Goal: Task Accomplishment & Management: Manage account settings

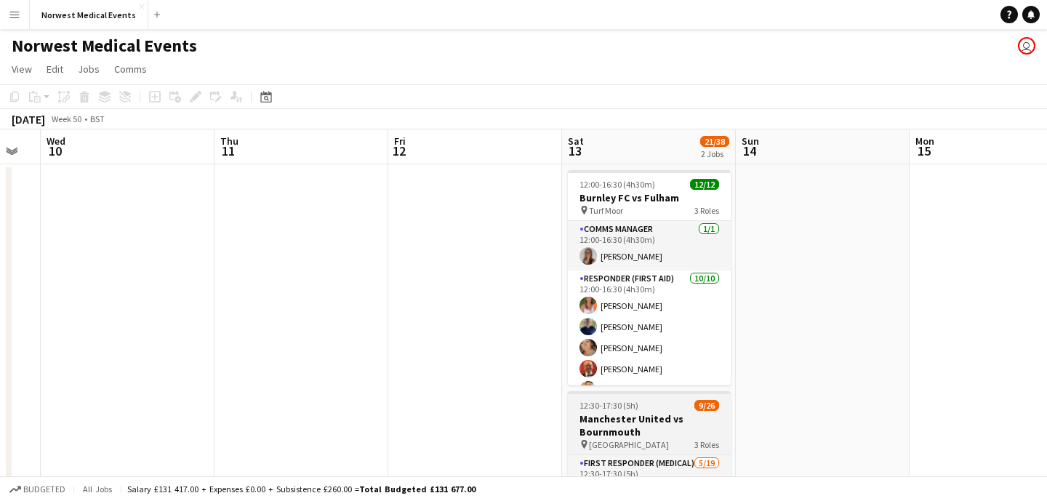
scroll to position [203, 0]
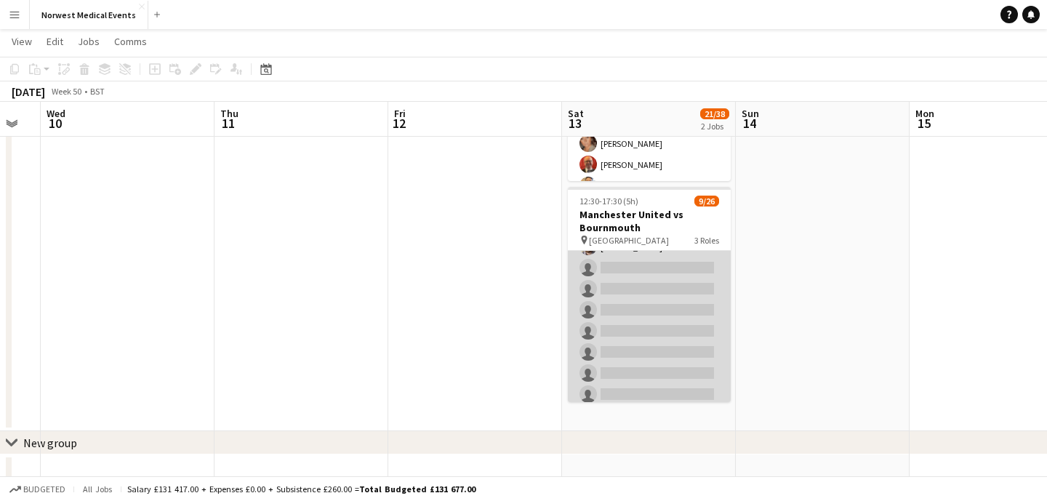
click at [665, 308] on app-card-role "First Responder (Medical) [DATE] 12:30-17:30 (5h) [PERSON_NAME] [PERSON_NAME] […" at bounding box center [649, 341] width 163 height 429
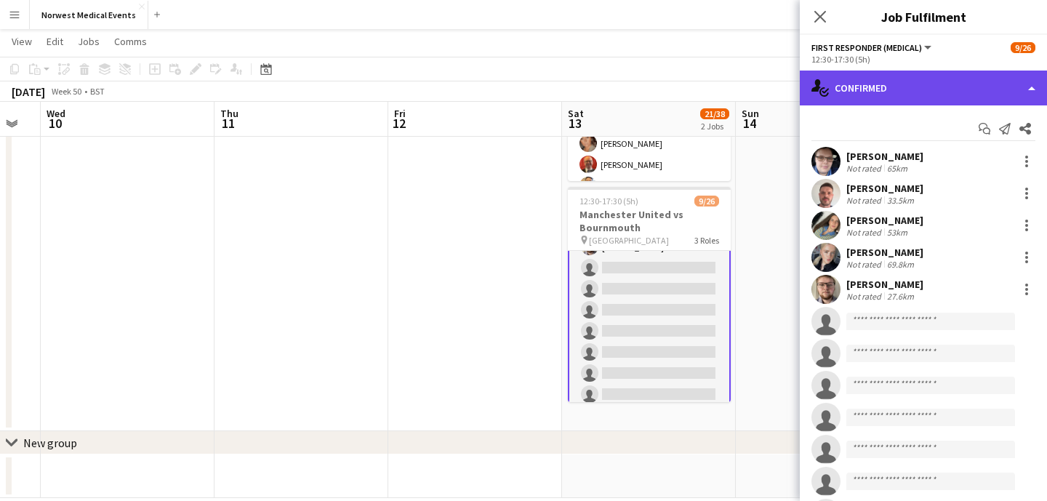
click at [918, 100] on div "single-neutral-actions-check-2 Confirmed" at bounding box center [923, 88] width 247 height 35
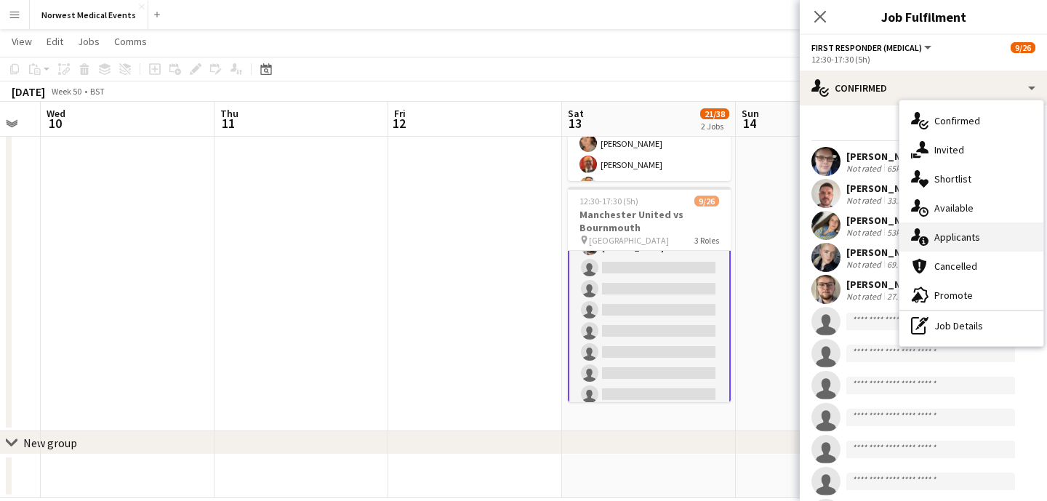
click at [963, 236] on span "Applicants" at bounding box center [957, 236] width 46 height 13
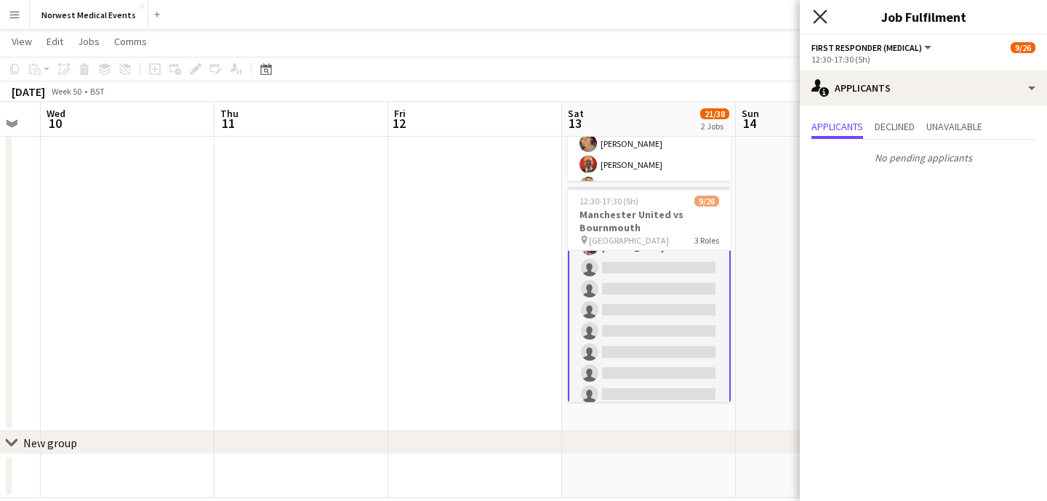
click at [819, 18] on icon at bounding box center [820, 16] width 14 height 14
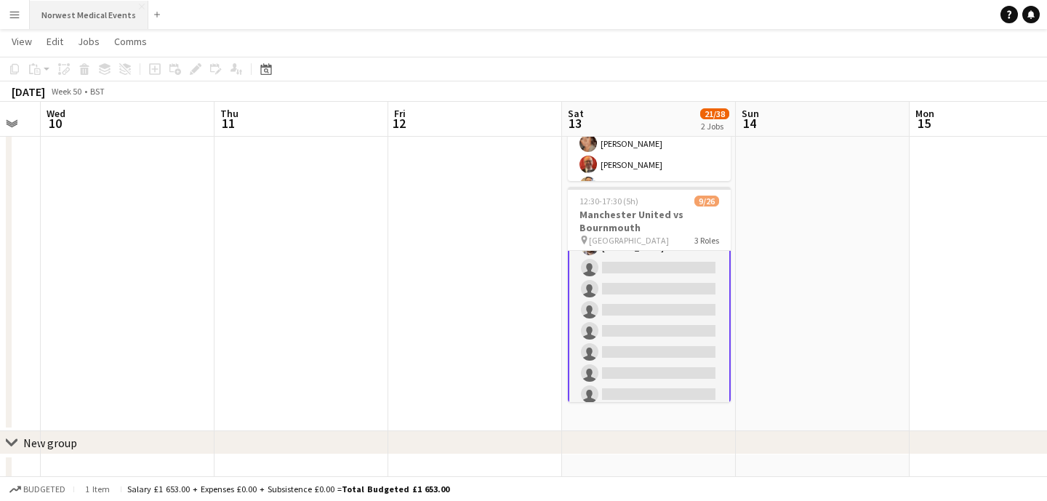
click at [89, 7] on button "Norwest Medical Events Close" at bounding box center [89, 15] width 119 height 28
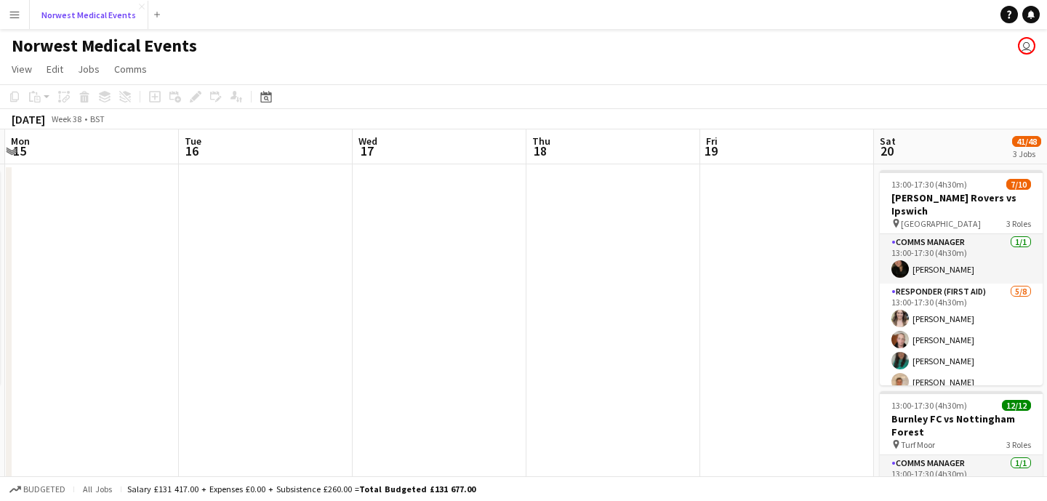
scroll to position [0, 737]
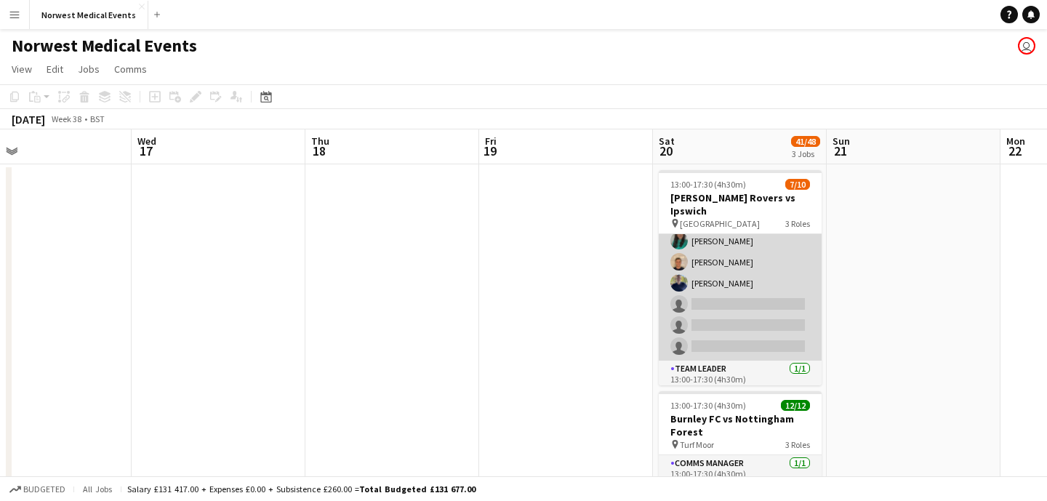
click at [734, 297] on app-card-role "Responder (First Aid) [DATE] 13:00-17:30 (4h30m) [PERSON_NAME] [PERSON_NAME] [P…" at bounding box center [740, 262] width 163 height 197
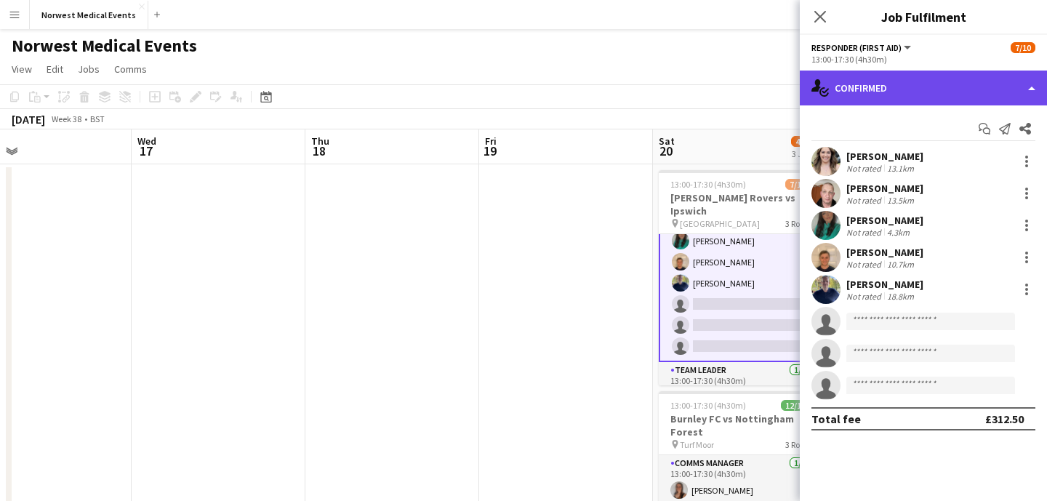
click at [928, 92] on div "single-neutral-actions-check-2 Confirmed" at bounding box center [923, 88] width 247 height 35
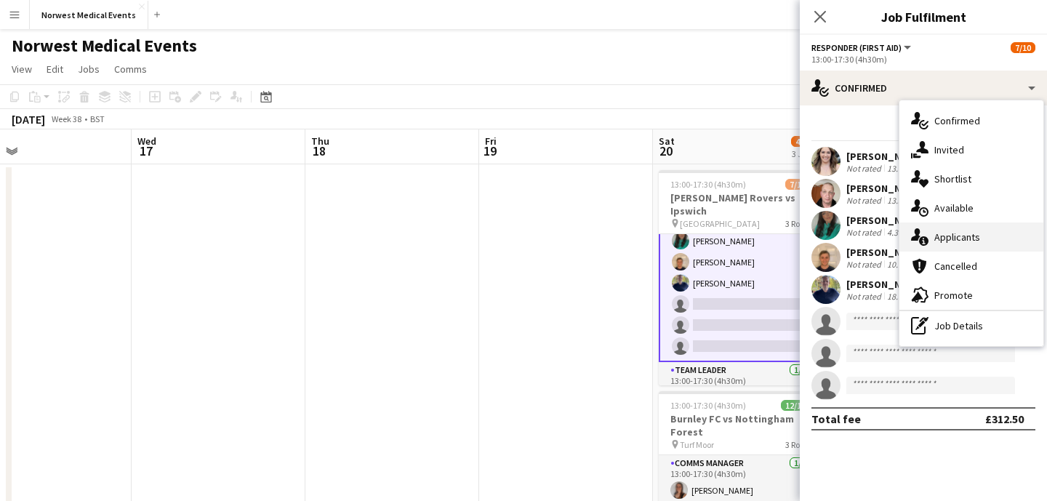
click at [974, 233] on span "Applicants" at bounding box center [957, 236] width 46 height 13
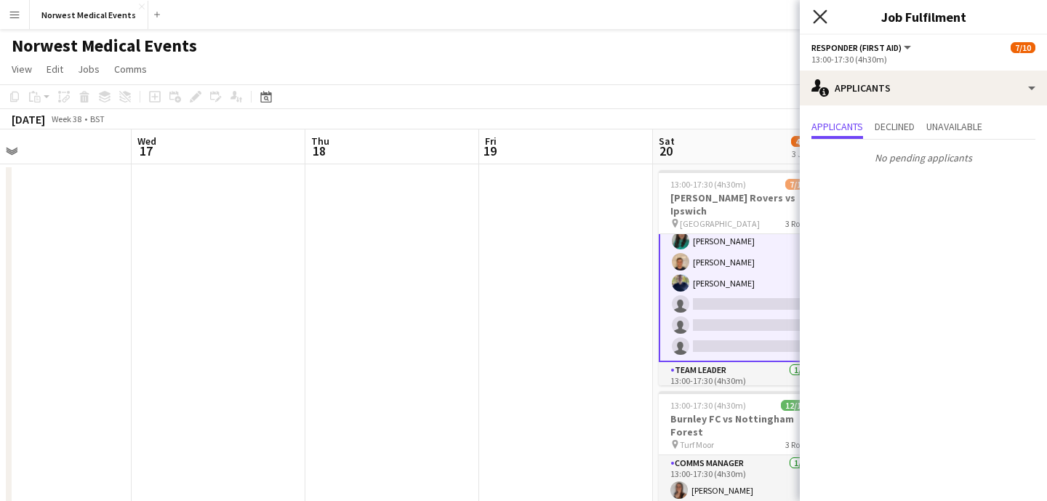
click at [820, 15] on icon at bounding box center [820, 16] width 14 height 14
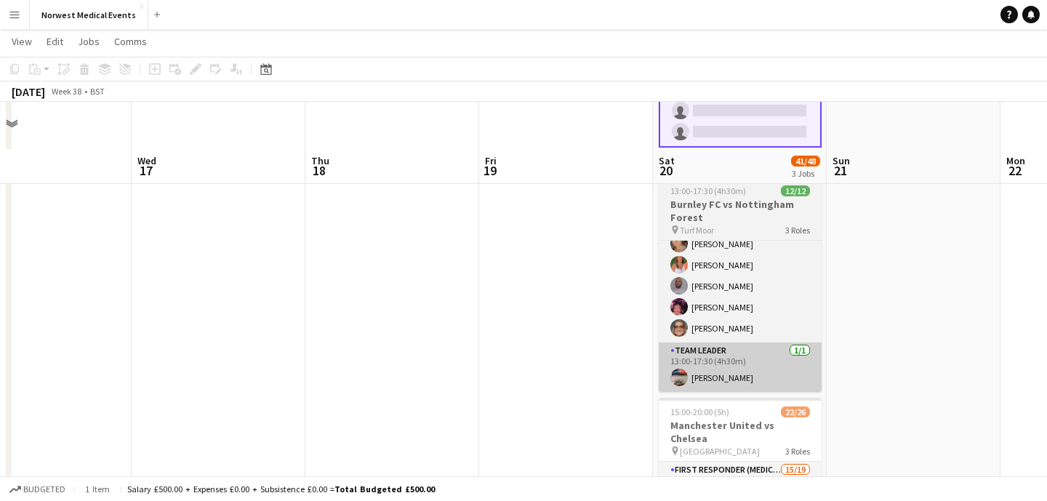
scroll to position [413, 0]
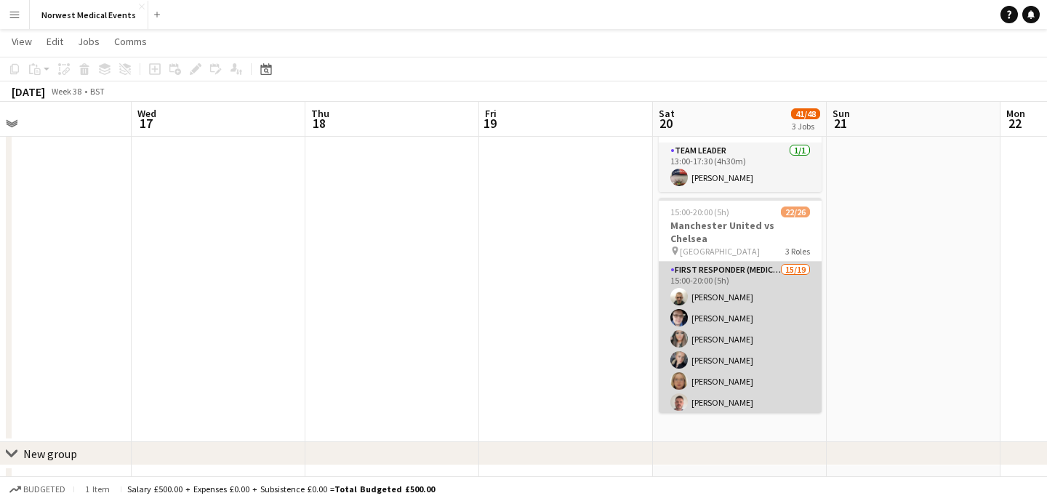
click at [744, 340] on app-card-role "First Responder (Medical) 15/19 15:00-20:00 (5h) [PERSON_NAME] [PERSON_NAME] [P…" at bounding box center [740, 476] width 163 height 429
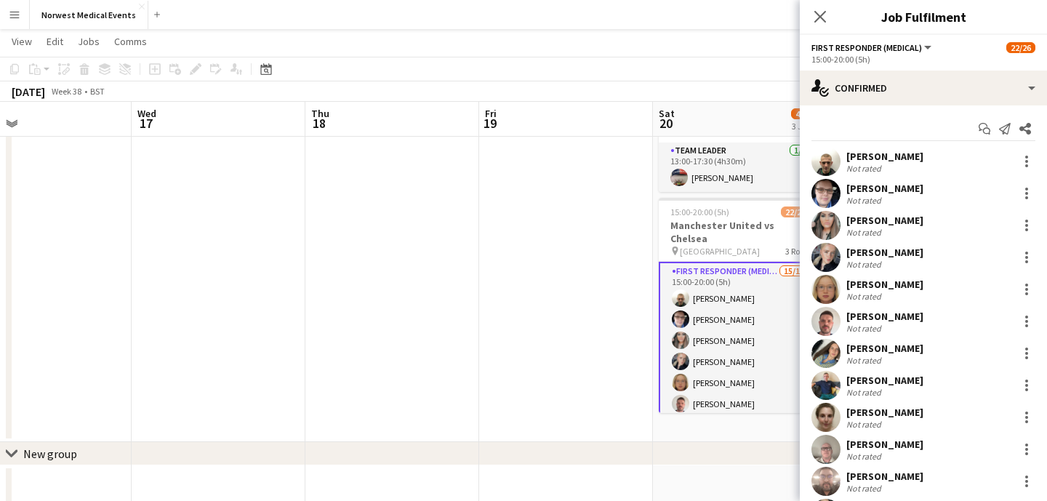
scroll to position [120, 0]
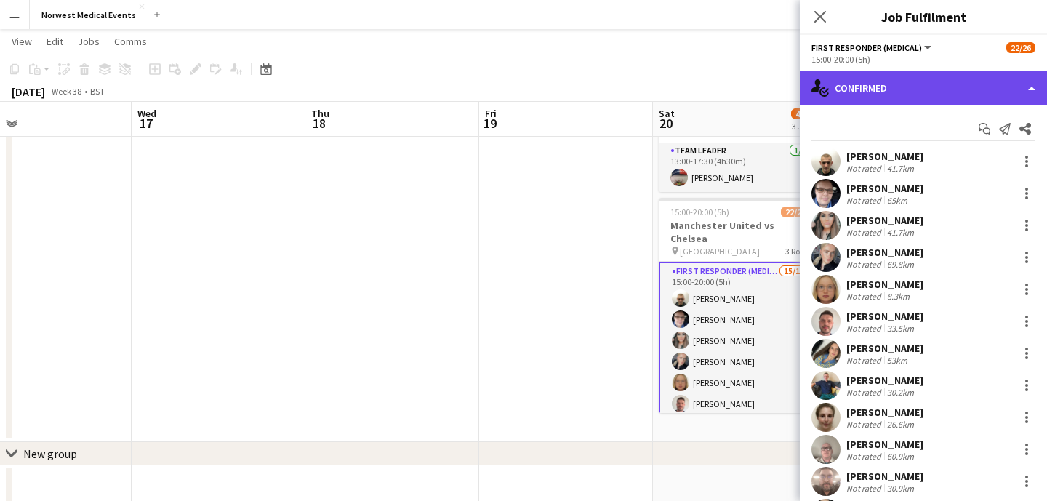
click at [944, 74] on div "single-neutral-actions-check-2 Confirmed" at bounding box center [923, 88] width 247 height 35
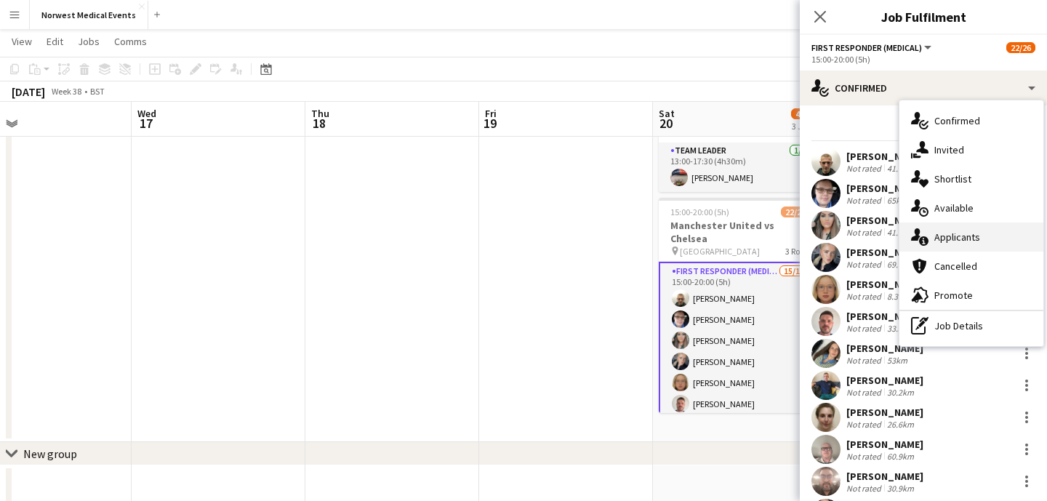
click at [978, 241] on span "Applicants" at bounding box center [957, 236] width 46 height 13
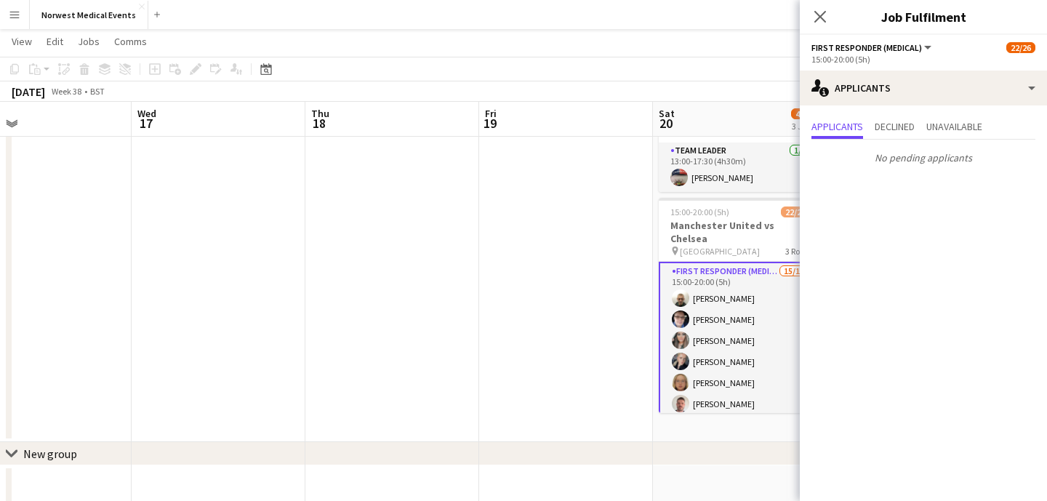
click at [821, 11] on icon "Close pop-in" at bounding box center [820, 17] width 12 height 12
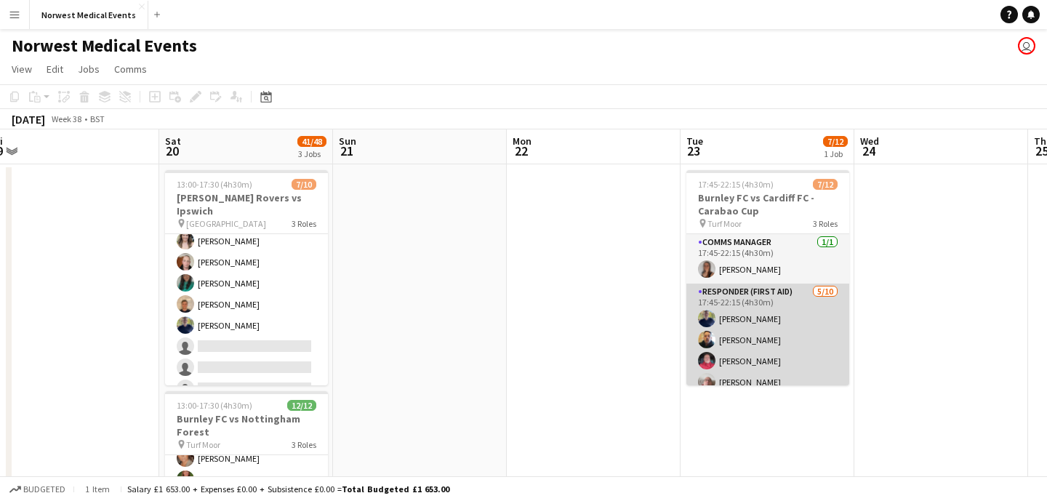
scroll to position [44, 0]
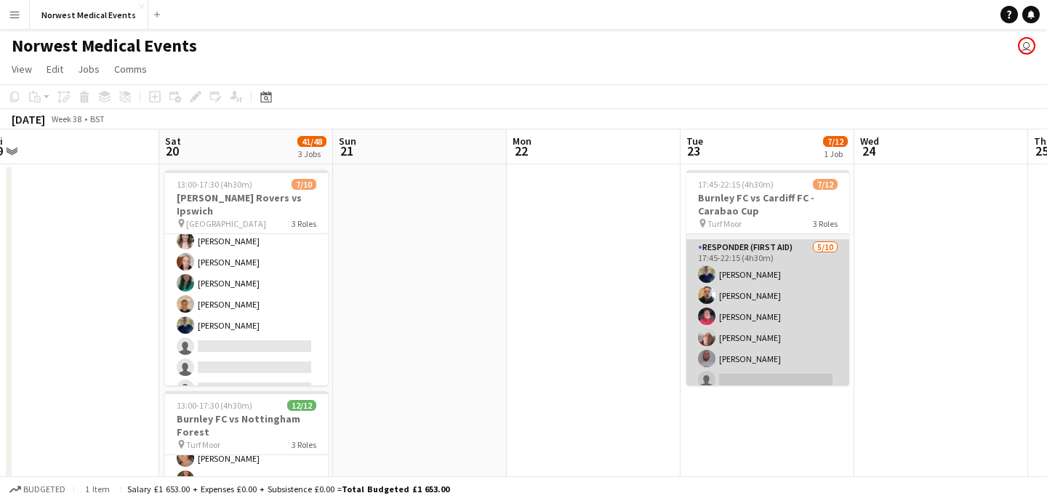
click at [779, 306] on app-card-role "Responder (First Aid) [DATE] 17:45-22:15 (4h30m) [PERSON_NAME] [PERSON_NAME] [P…" at bounding box center [767, 358] width 163 height 239
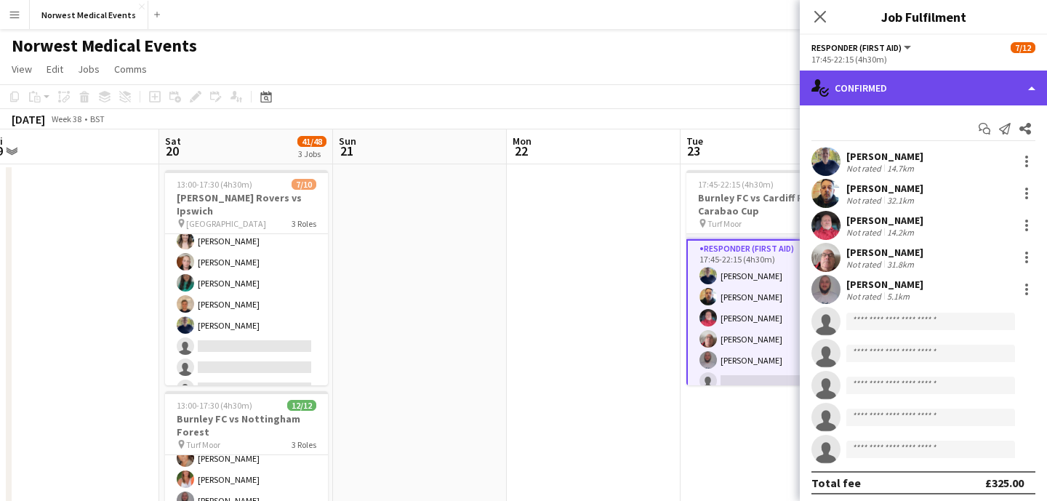
click at [904, 75] on div "single-neutral-actions-check-2 Confirmed" at bounding box center [923, 88] width 247 height 35
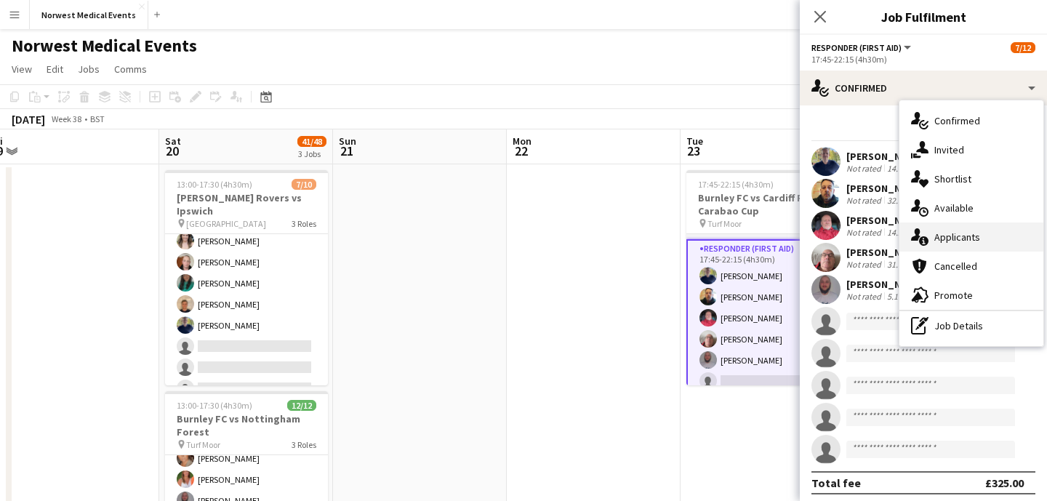
click at [957, 238] on span "Applicants" at bounding box center [957, 236] width 46 height 13
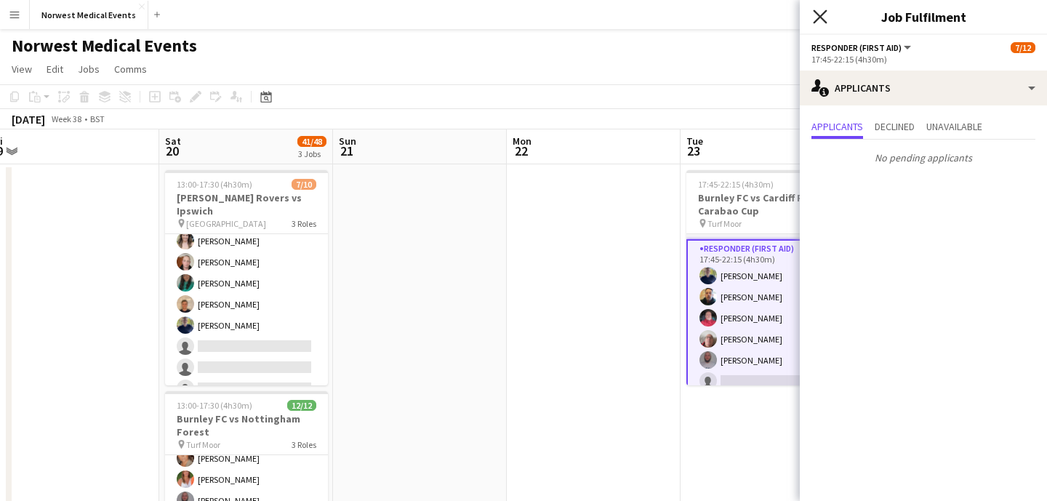
click at [825, 14] on icon "Close pop-in" at bounding box center [820, 16] width 14 height 14
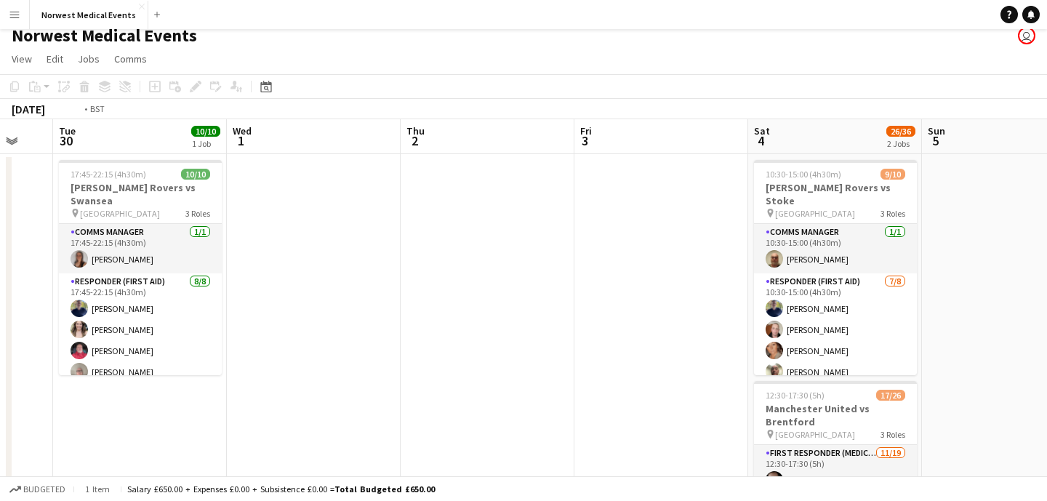
scroll to position [0, 515]
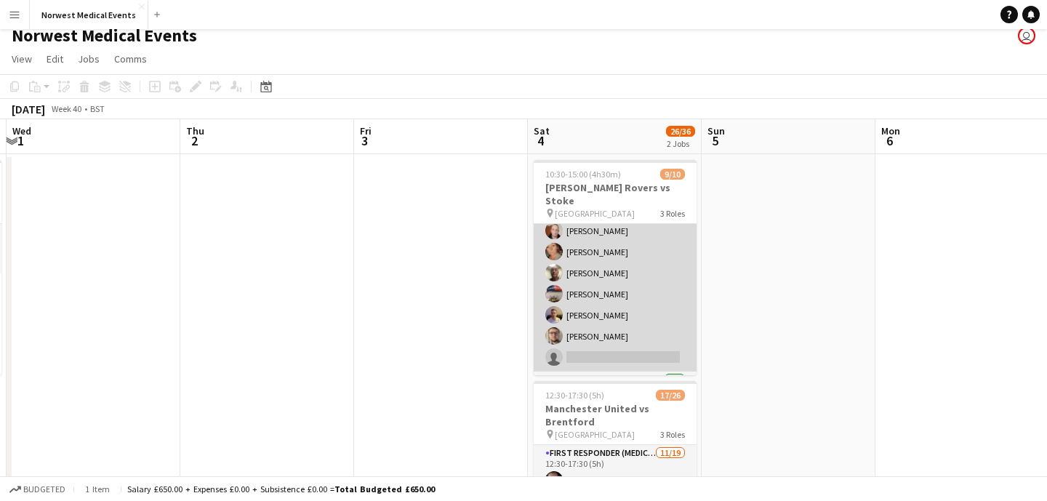
click at [622, 288] on app-card-role "Responder (First Aid) [DATE] 10:30-15:00 (4h30m) [PERSON_NAME] [PERSON_NAME] [P…" at bounding box center [615, 273] width 163 height 197
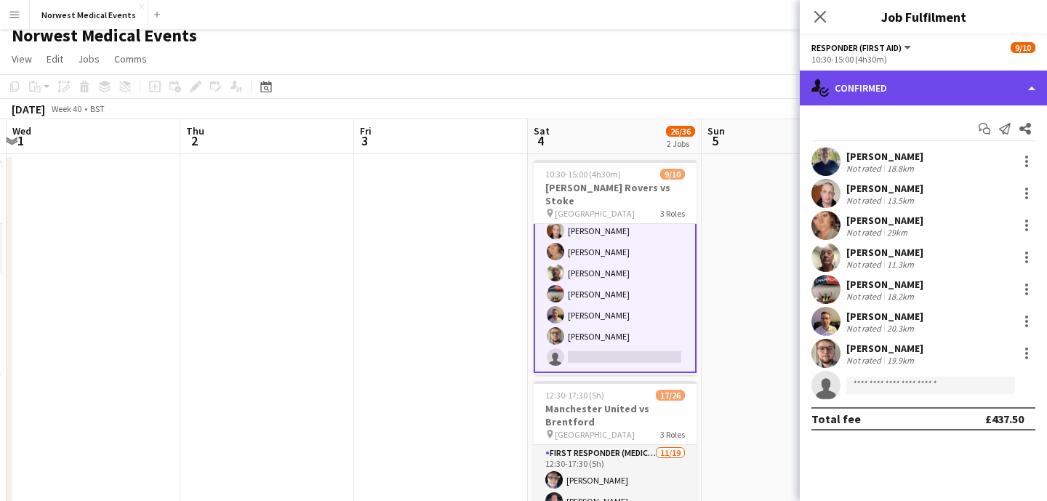
click at [948, 86] on div "single-neutral-actions-check-2 Confirmed" at bounding box center [923, 88] width 247 height 35
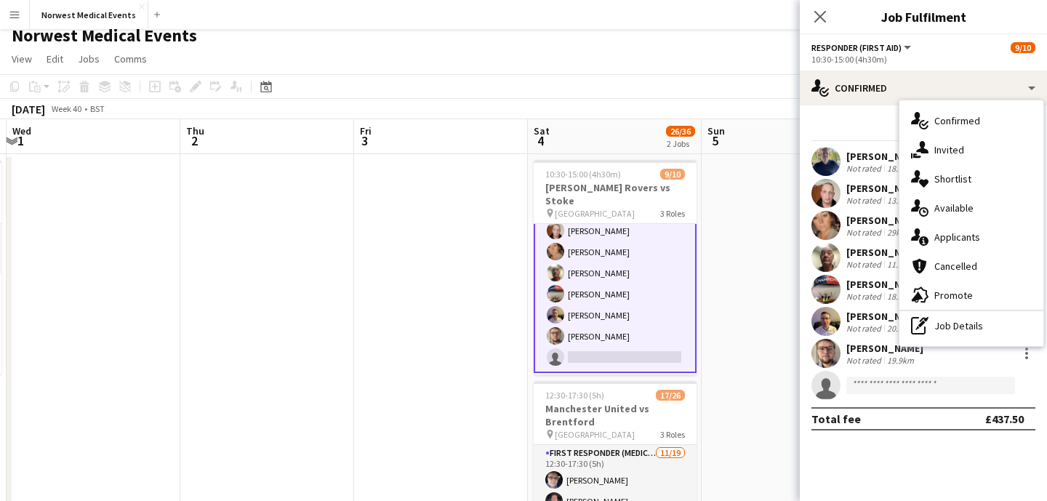
click at [971, 245] on div "single-neutral-actions-information Applicants" at bounding box center [971, 236] width 144 height 29
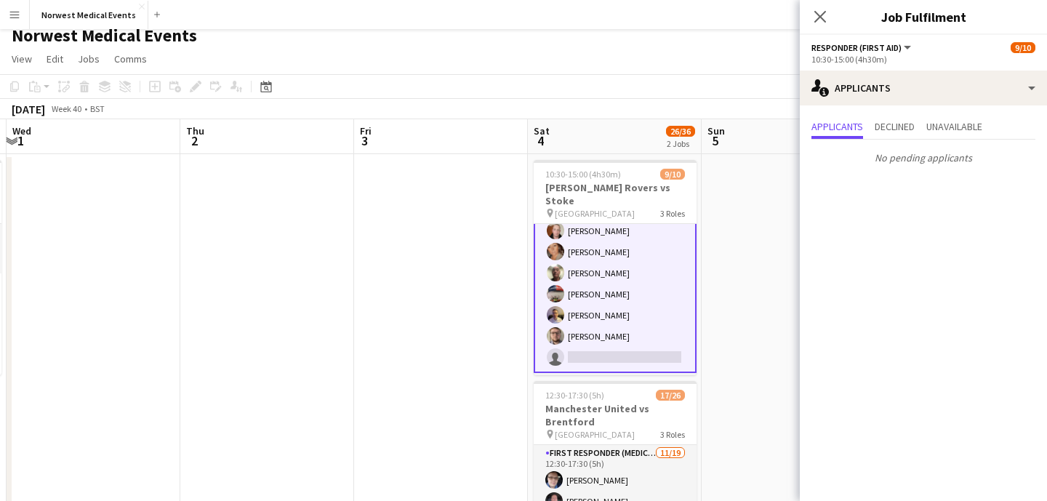
click at [823, 21] on icon at bounding box center [820, 17] width 12 height 12
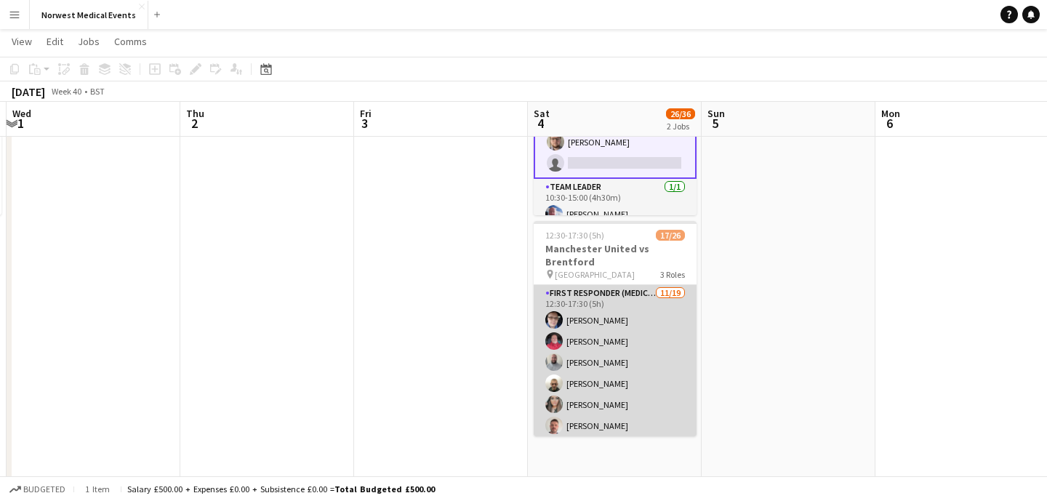
scroll to position [135, 0]
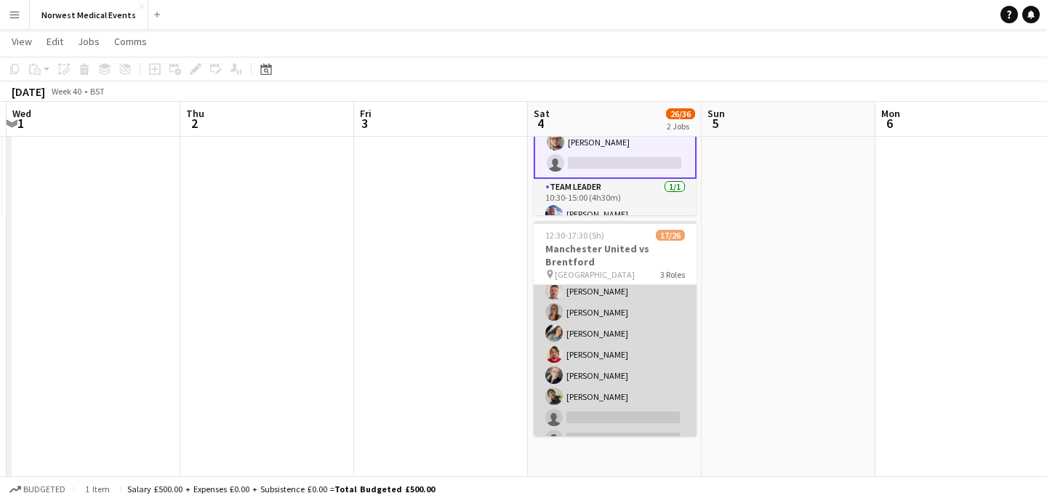
click at [633, 330] on app-card-role "First Responder (Medical) [DATE] 12:30-17:30 (5h) [PERSON_NAME] [PERSON_NAME] […" at bounding box center [615, 365] width 163 height 429
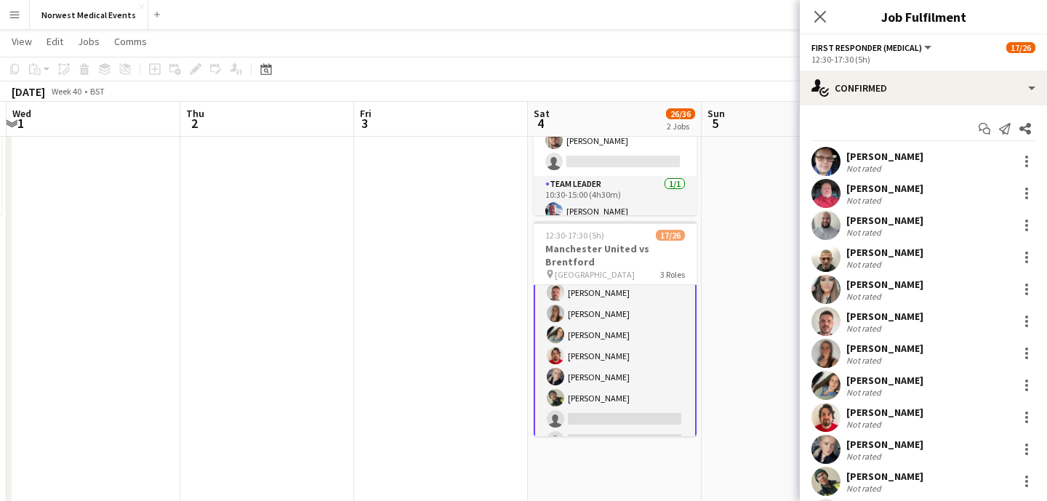
scroll to position [0, 0]
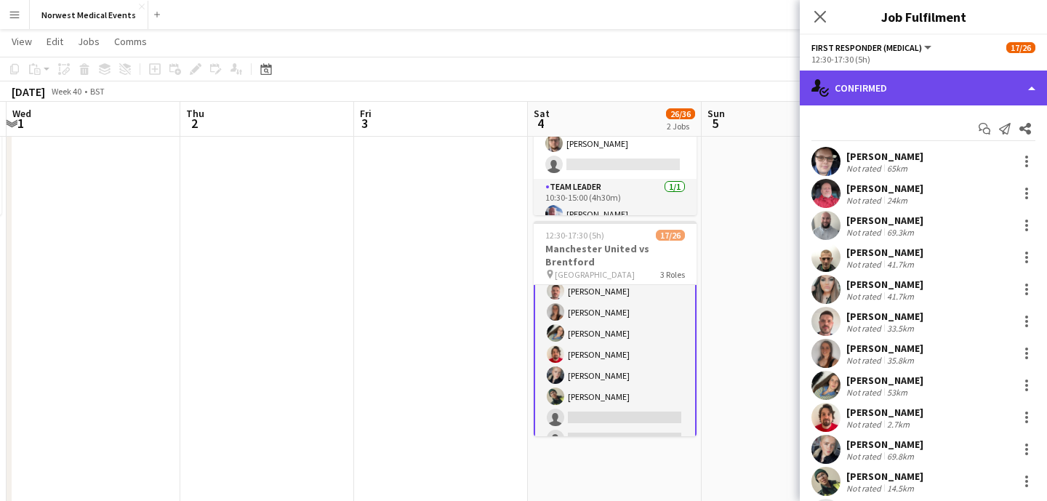
click at [916, 83] on div "single-neutral-actions-check-2 Confirmed" at bounding box center [923, 88] width 247 height 35
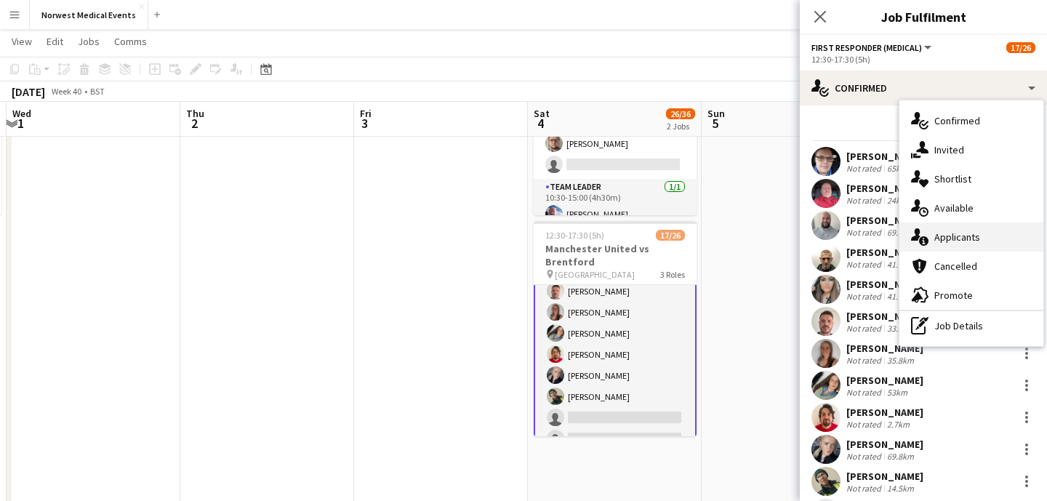
click at [963, 233] on span "Applicants" at bounding box center [957, 236] width 46 height 13
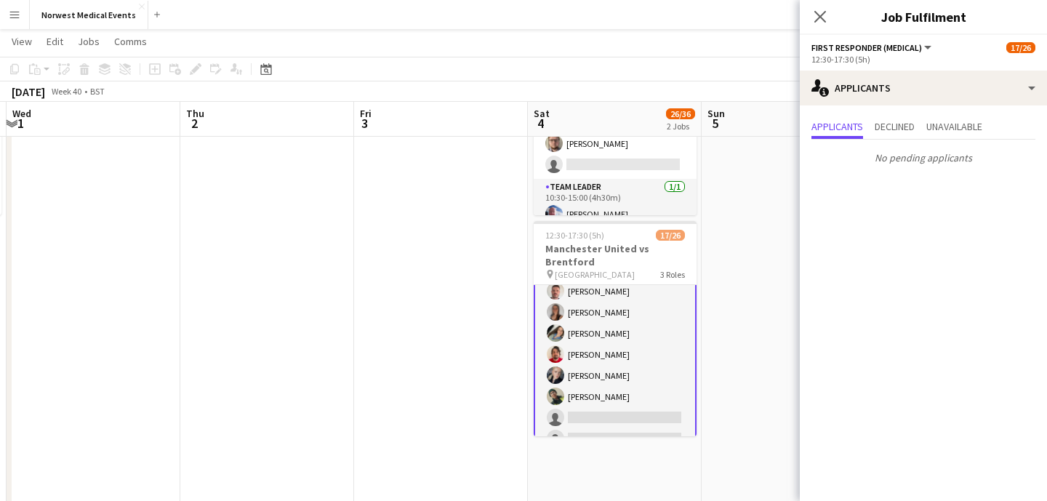
click at [820, 3] on div "Close pop-in" at bounding box center [820, 16] width 41 height 33
click at [821, 20] on icon "Close pop-in" at bounding box center [820, 16] width 14 height 14
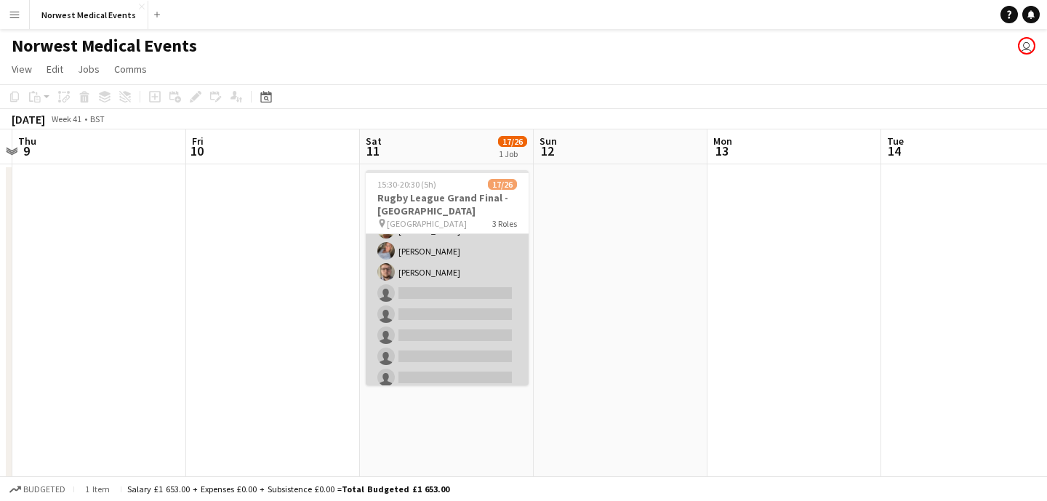
click at [468, 279] on app-card-role "First Responder (Medical) [DATE] 15:30-20:30 (5h) [PERSON_NAME] [PERSON_NAME] […" at bounding box center [447, 261] width 163 height 429
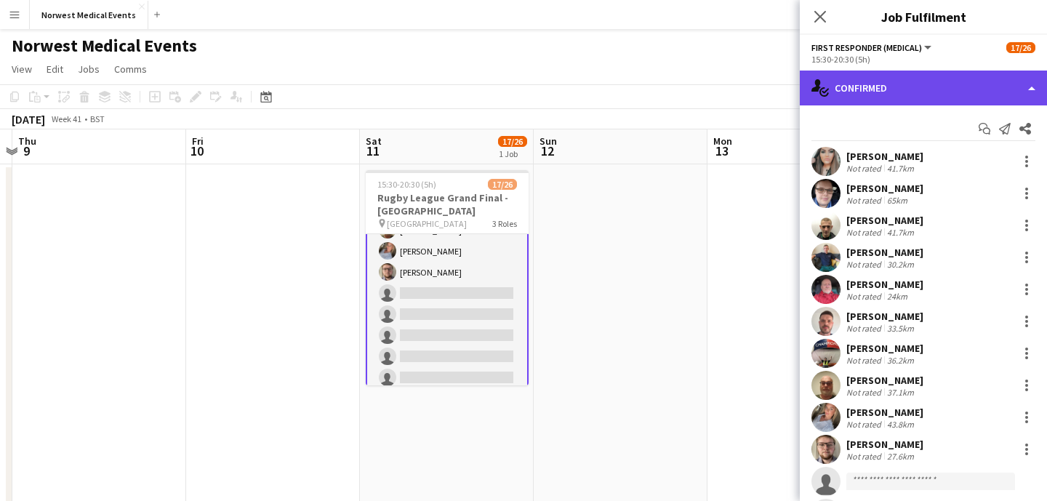
click at [877, 90] on div "single-neutral-actions-check-2 Confirmed" at bounding box center [923, 88] width 247 height 35
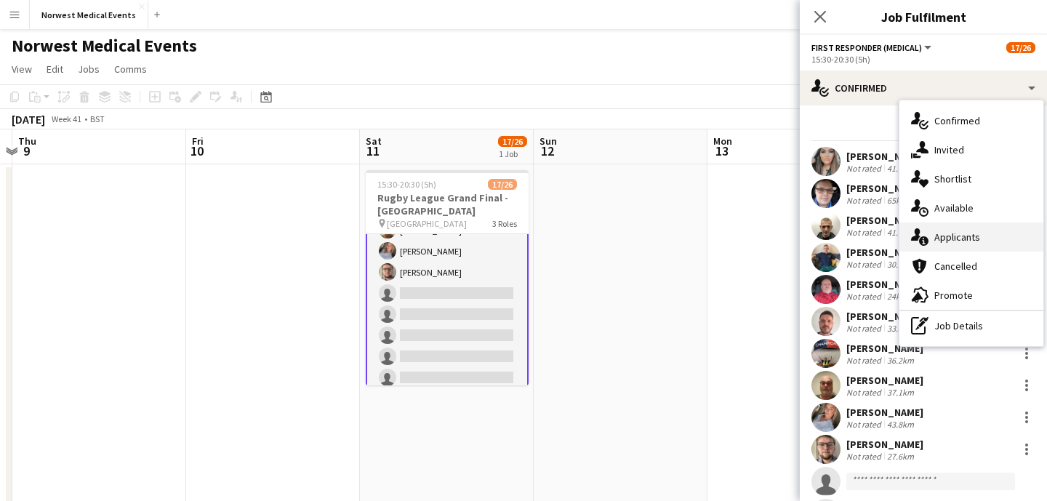
click at [997, 233] on div "single-neutral-actions-information Applicants" at bounding box center [971, 236] width 144 height 29
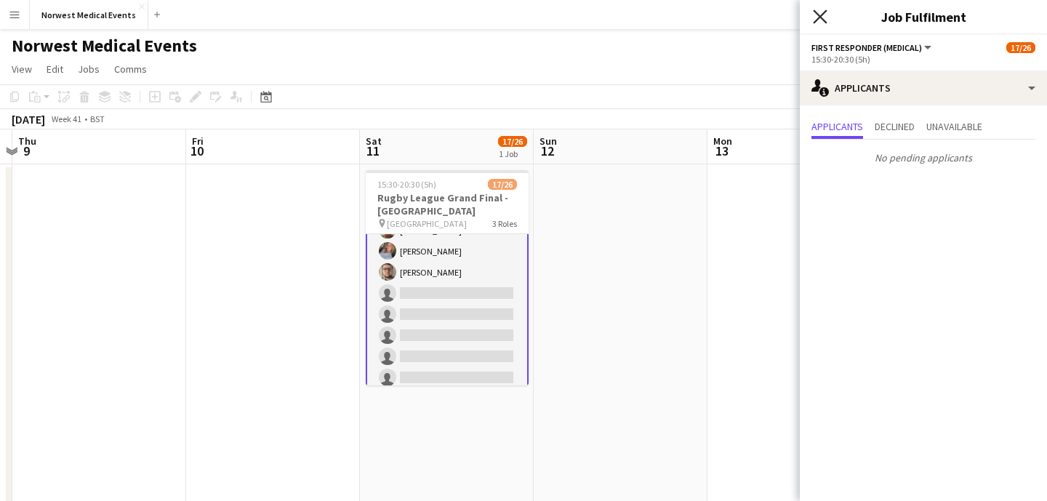
click at [822, 15] on icon at bounding box center [820, 16] width 14 height 14
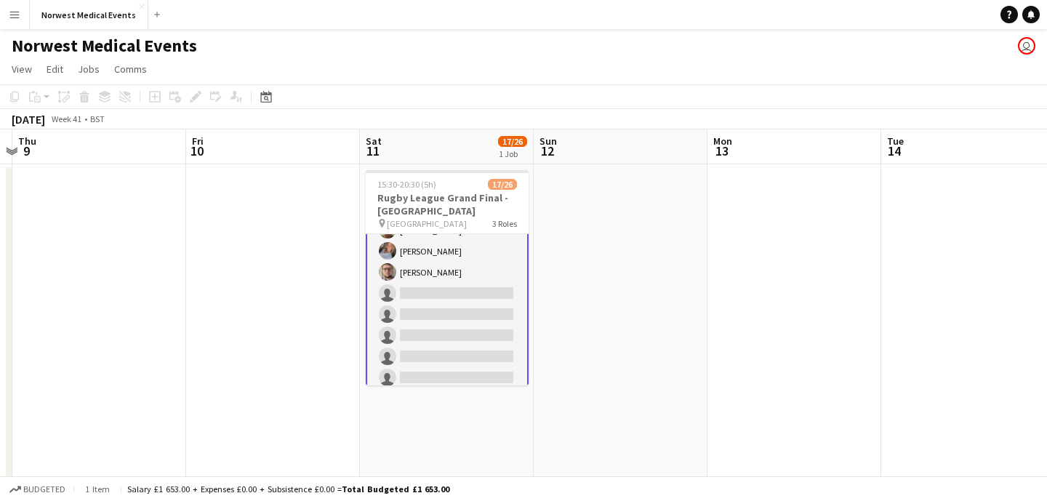
click at [442, 310] on app-card-role "First Responder (Medical) [DATE] 15:30-20:30 (5h) [PERSON_NAME] [PERSON_NAME] […" at bounding box center [447, 262] width 163 height 432
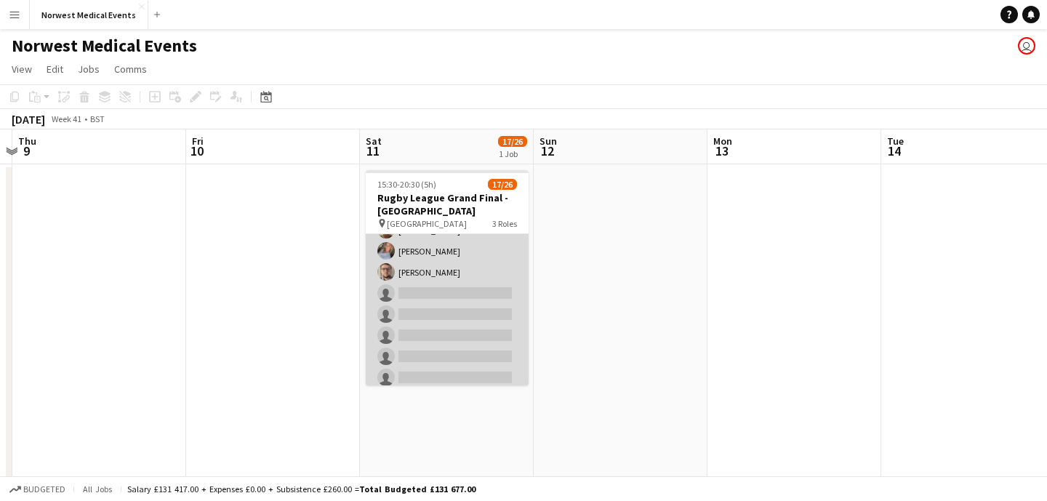
click at [444, 304] on app-card-role "First Responder (Medical) [DATE] 15:30-20:30 (5h) [PERSON_NAME] [PERSON_NAME] […" at bounding box center [447, 261] width 163 height 429
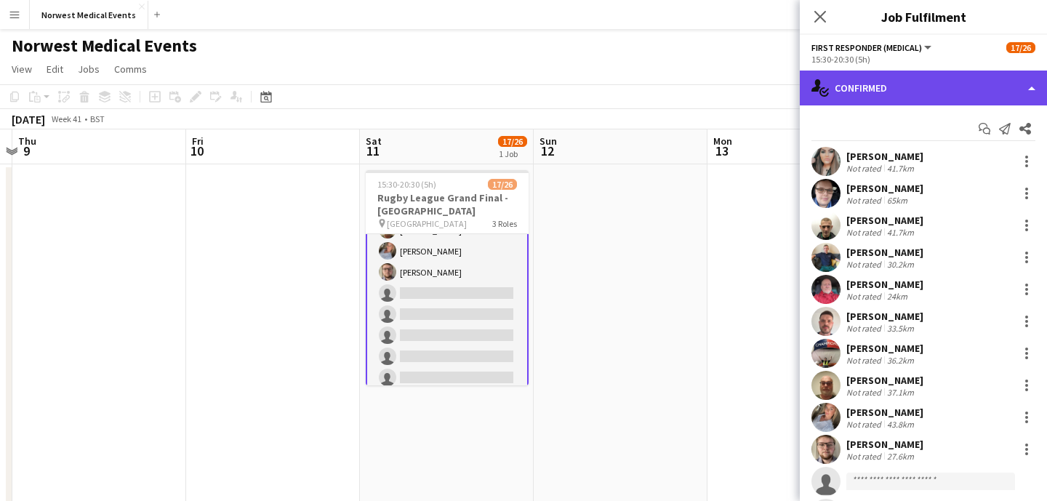
click at [933, 89] on div "single-neutral-actions-check-2 Confirmed" at bounding box center [923, 88] width 247 height 35
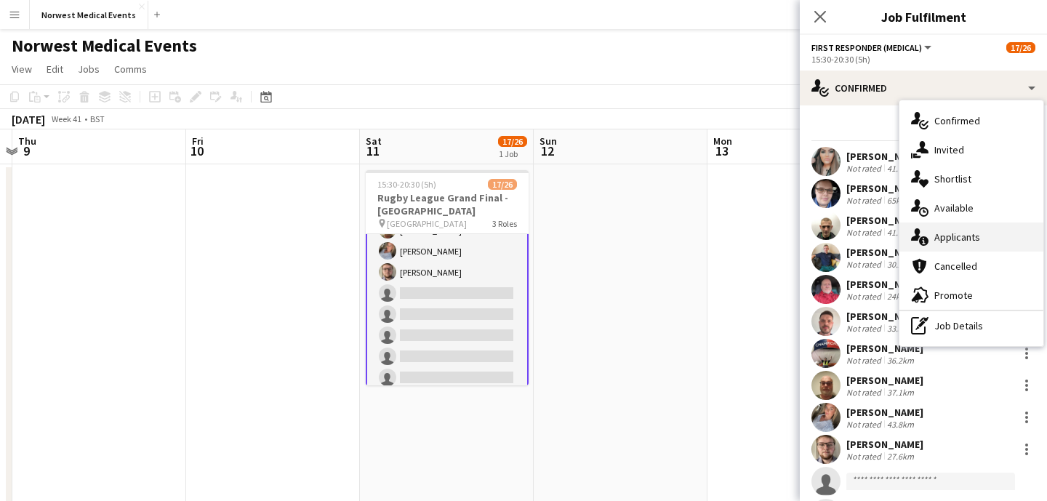
click at [970, 241] on span "Applicants" at bounding box center [957, 236] width 46 height 13
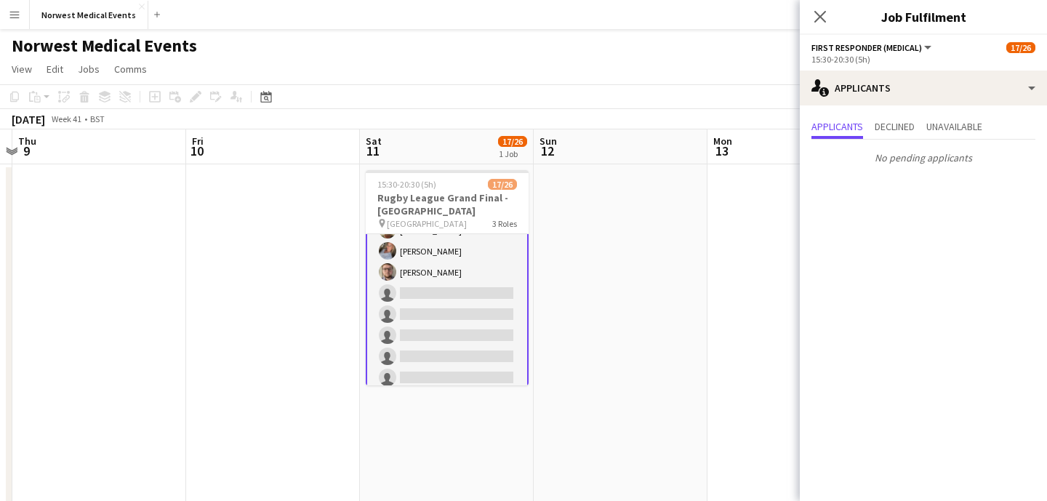
click at [817, 12] on icon "Close pop-in" at bounding box center [820, 17] width 12 height 12
